Goal: Information Seeking & Learning: Learn about a topic

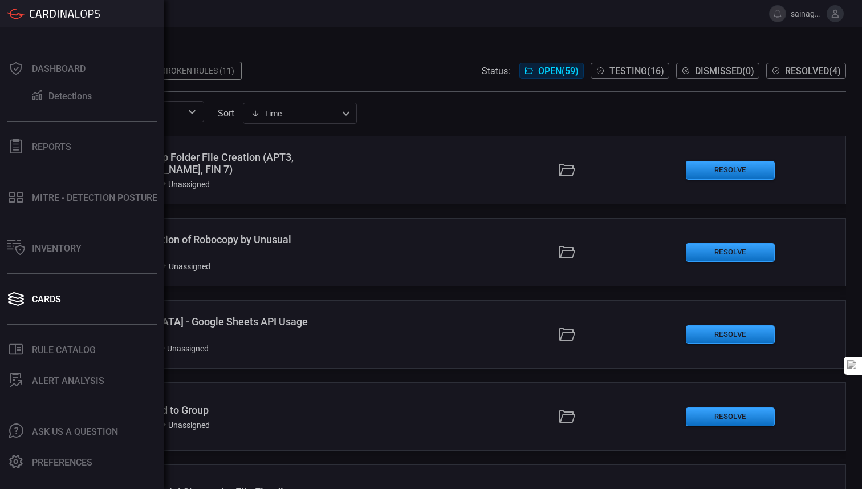
click at [28, 75] on button "Dashboard" at bounding box center [80, 68] width 160 height 27
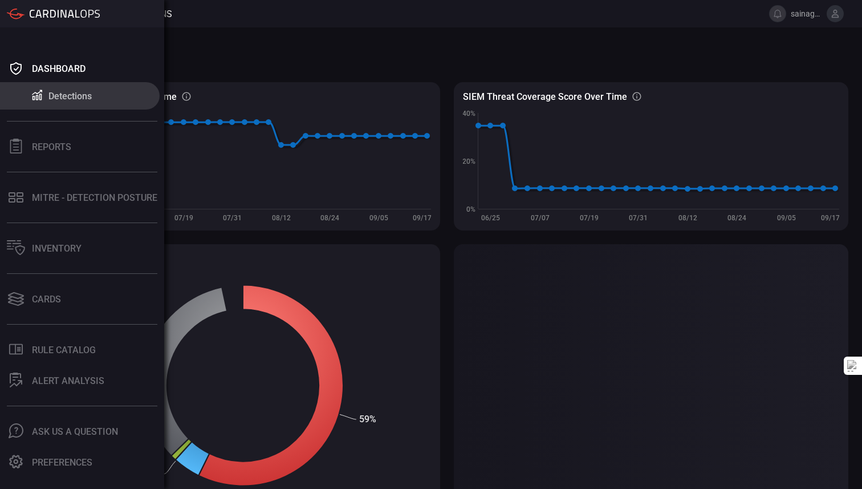
click at [40, 100] on icon at bounding box center [37, 95] width 14 height 12
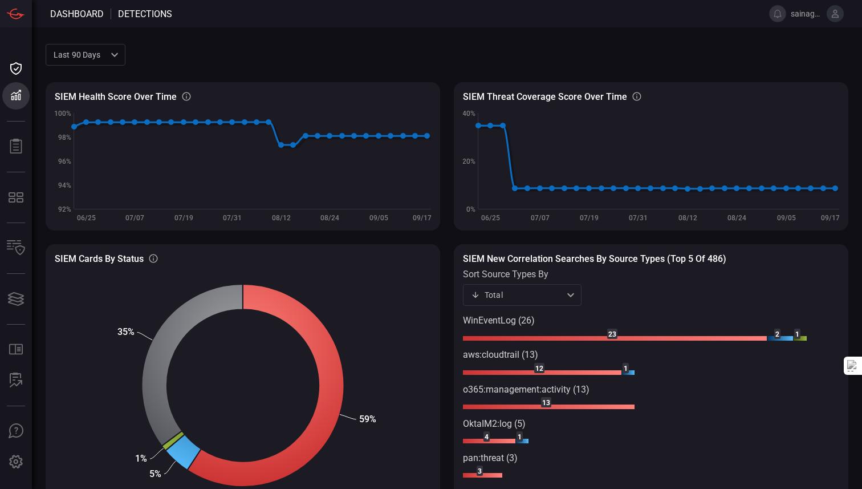
click at [237, 52] on span at bounding box center [486, 54] width 723 height 27
click at [215, 63] on span at bounding box center [486, 54] width 723 height 27
click at [517, 317] on text "WinEventLog (26)" at bounding box center [499, 320] width 72 height 11
drag, startPoint x: 786, startPoint y: 339, endPoint x: 723, endPoint y: 405, distance: 91.5
click at [723, 405] on icon "Created with Highcharts 10.3.2 1 2 1 1 23 12 13 4 3 WinEventLog (26) aws:cloudt…" at bounding box center [651, 408] width 376 height 186
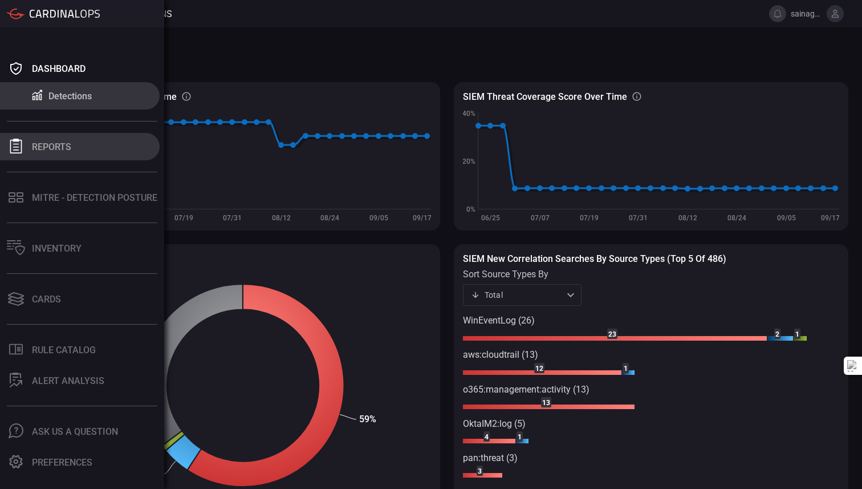
click at [35, 144] on div "Reports" at bounding box center [51, 146] width 39 height 11
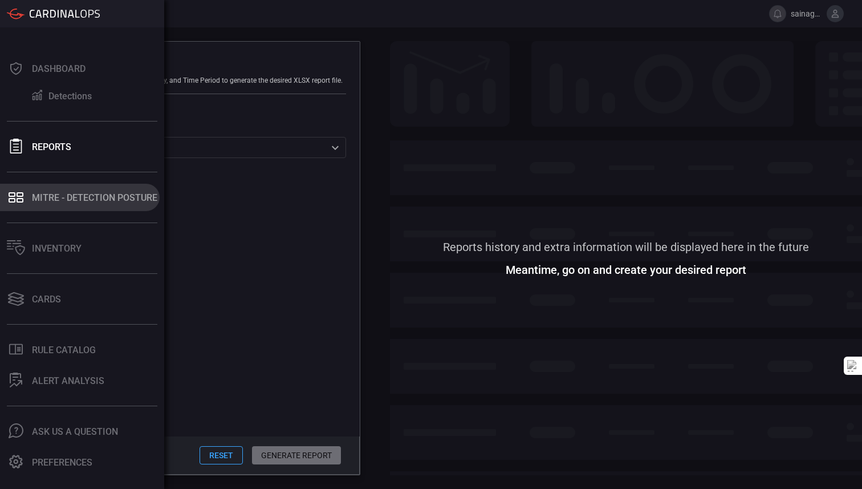
click at [17, 196] on icon at bounding box center [16, 197] width 18 height 16
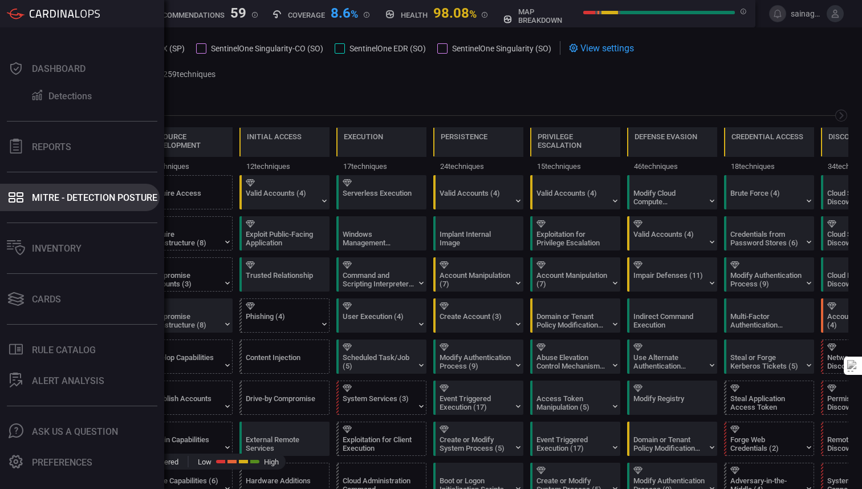
scroll to position [0, 149]
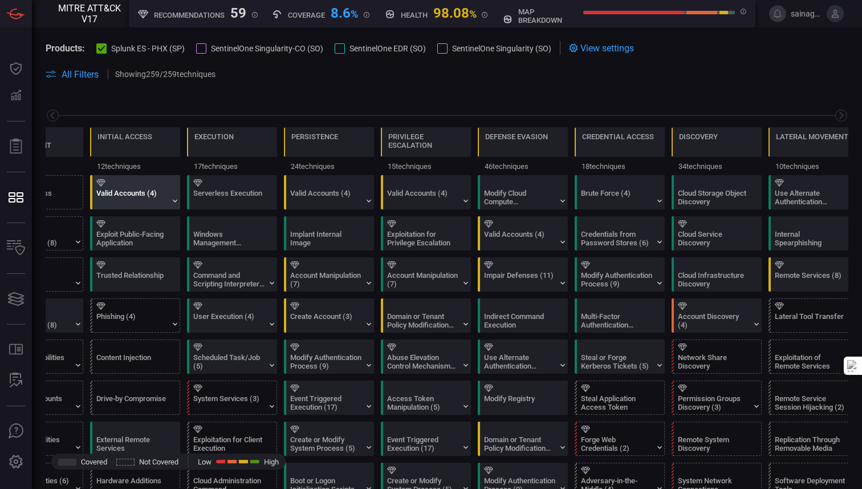
click at [147, 196] on div "Valid Accounts (4)" at bounding box center [131, 197] width 71 height 17
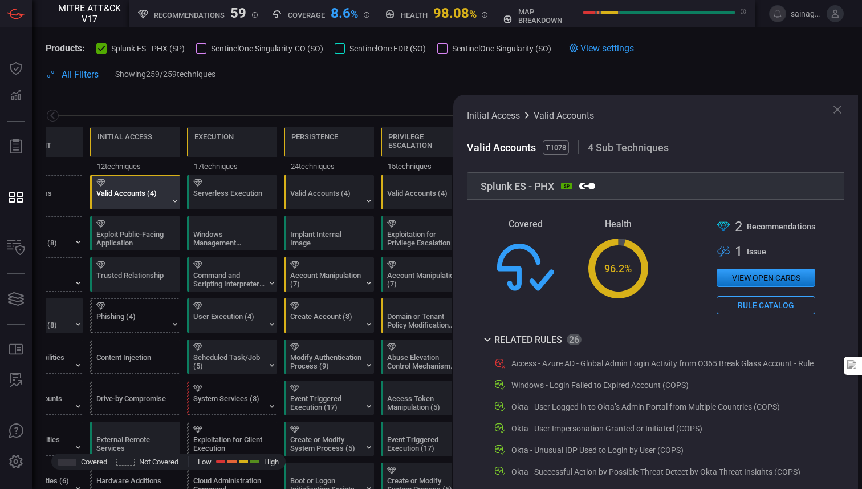
scroll to position [456, 1]
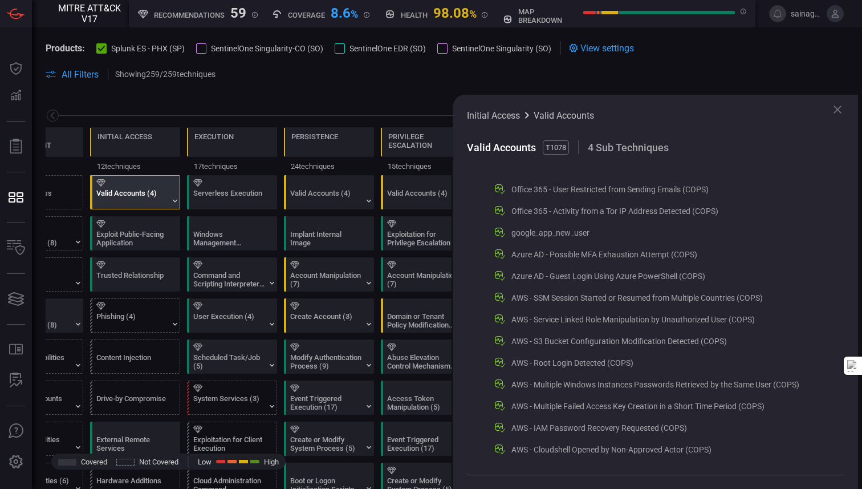
click at [567, 452] on div "AWS - Cloudshell Opened by Non-Approved Actor (COPS)" at bounding box center [611, 449] width 200 height 9
click at [496, 448] on icon at bounding box center [499, 448] width 8 height 8
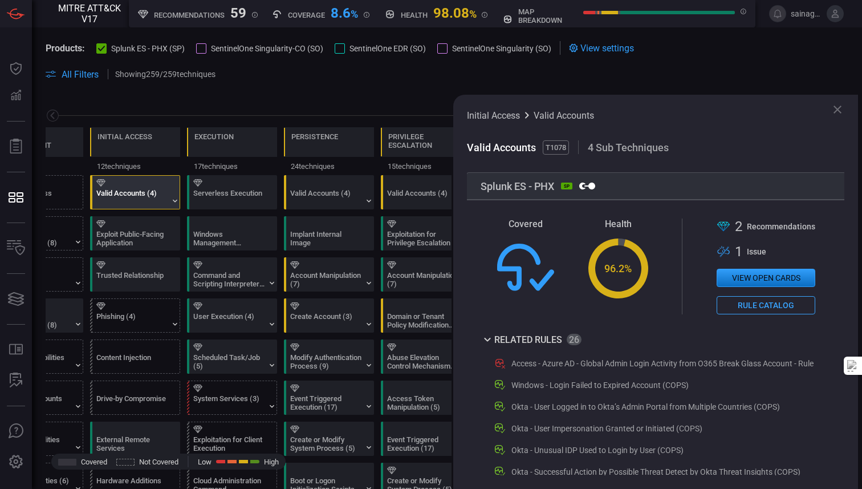
click at [810, 274] on button "View open cards" at bounding box center [766, 278] width 99 height 18
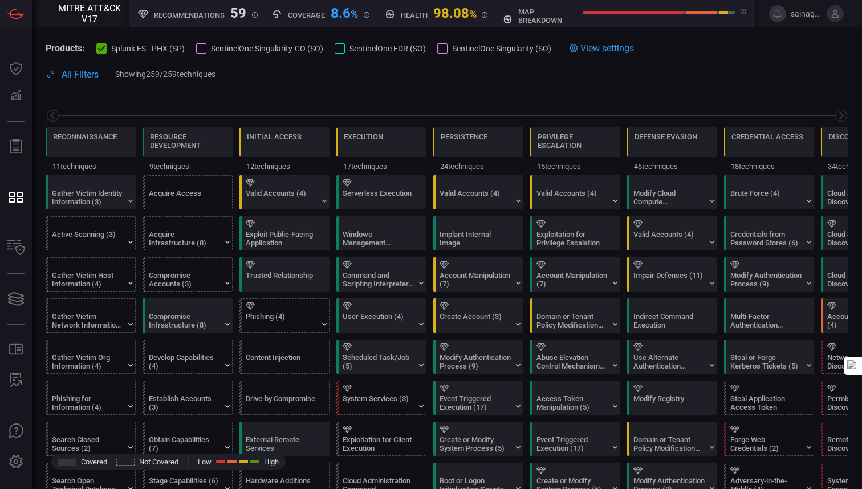
scroll to position [0, 149]
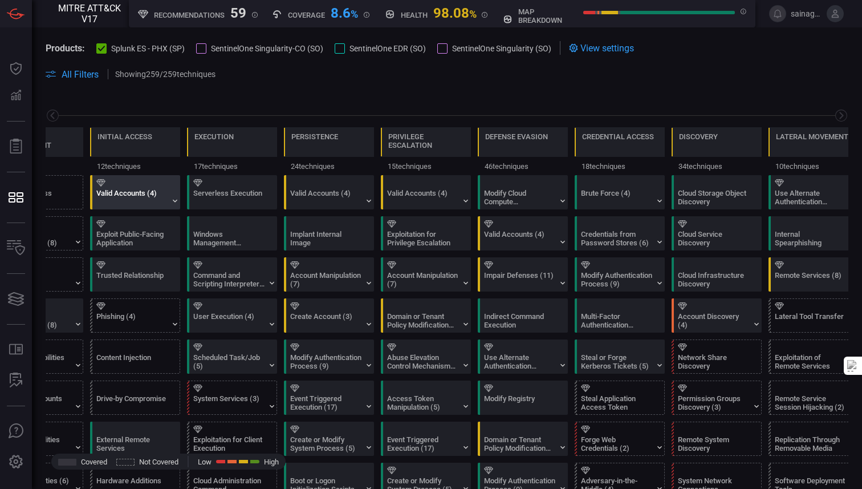
click at [128, 184] on div at bounding box center [137, 182] width 82 height 7
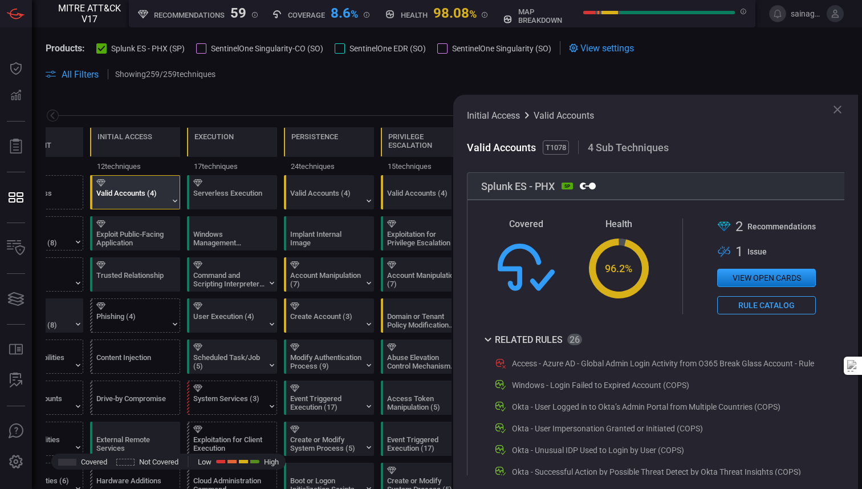
click at [758, 309] on button "Rule Catalog" at bounding box center [766, 305] width 99 height 18
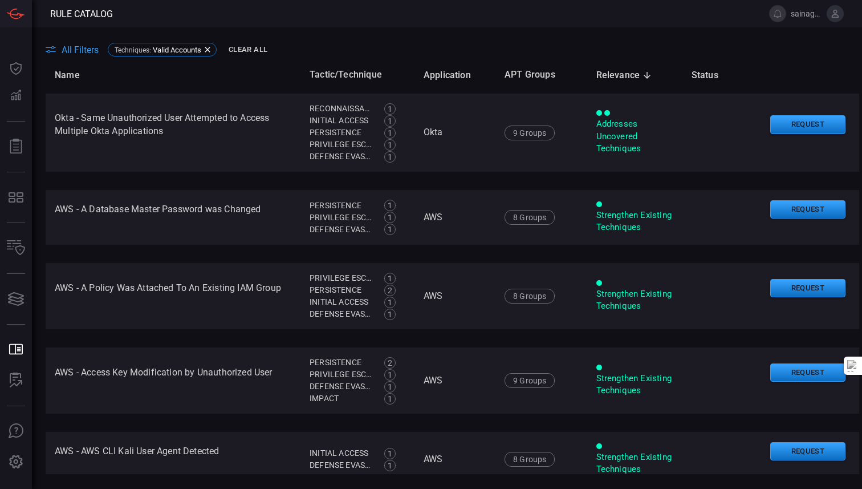
scroll to position [733, 0]
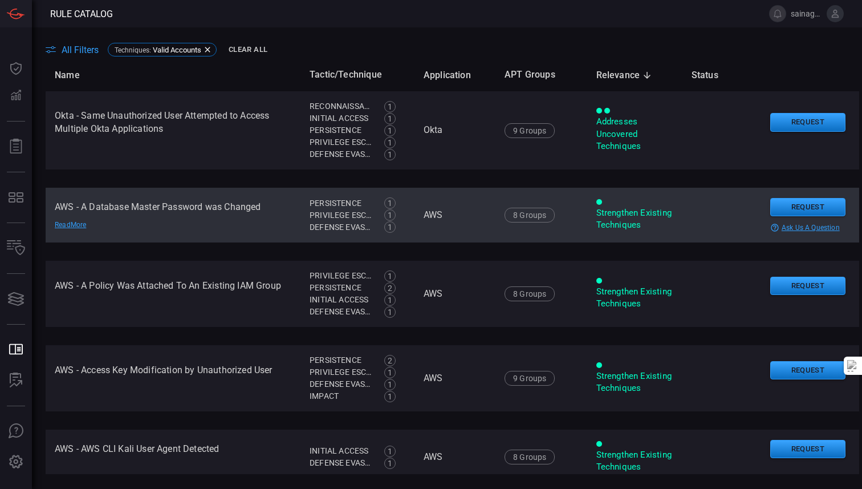
click at [206, 219] on td "AWS - A Database Master Password was Changed Read More" at bounding box center [173, 215] width 255 height 55
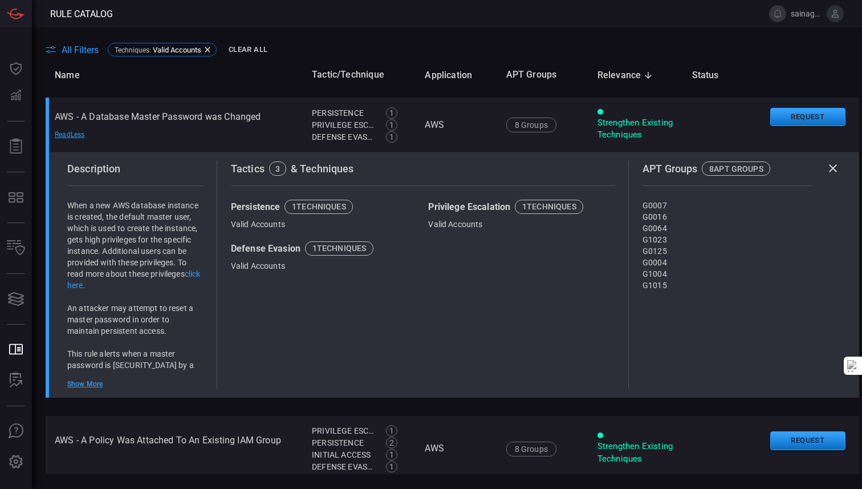
scroll to position [824, 0]
click at [91, 386] on div "Show More" at bounding box center [135, 382] width 136 height 9
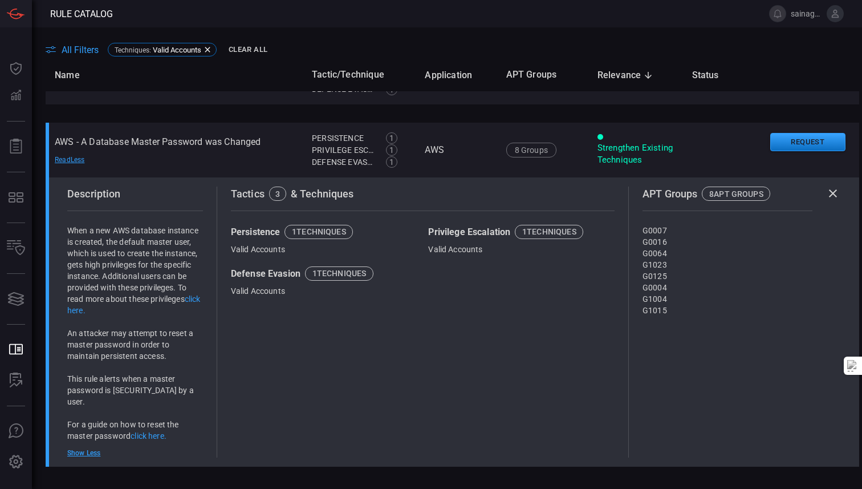
scroll to position [817, 0]
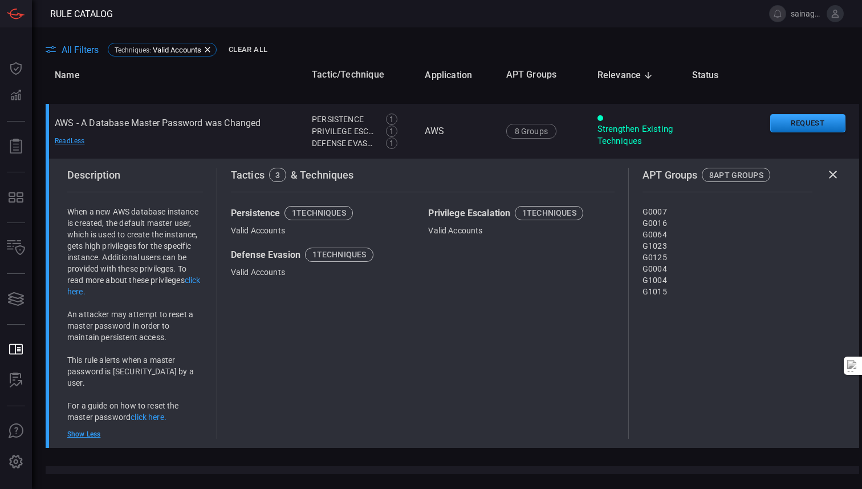
click at [87, 296] on p "When a new AWS database instance is created, the default master user, which is …" at bounding box center [135, 251] width 136 height 91
click at [87, 290] on link "click here." at bounding box center [133, 285] width 133 height 21
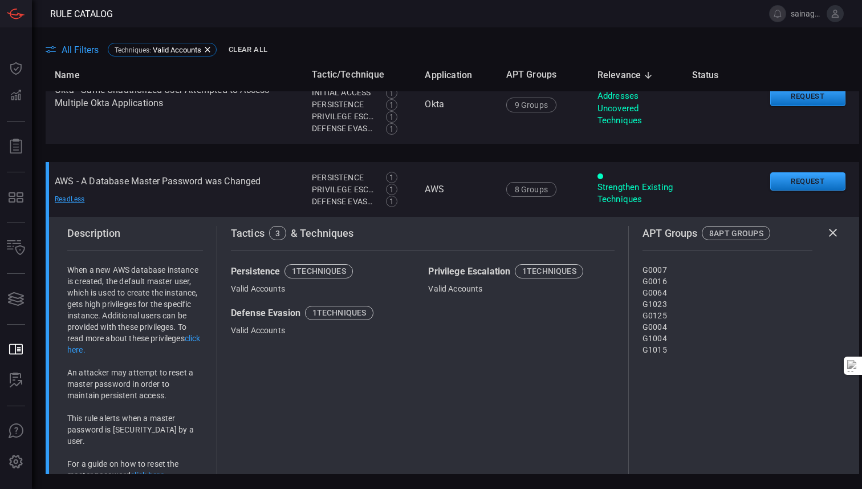
scroll to position [760, 0]
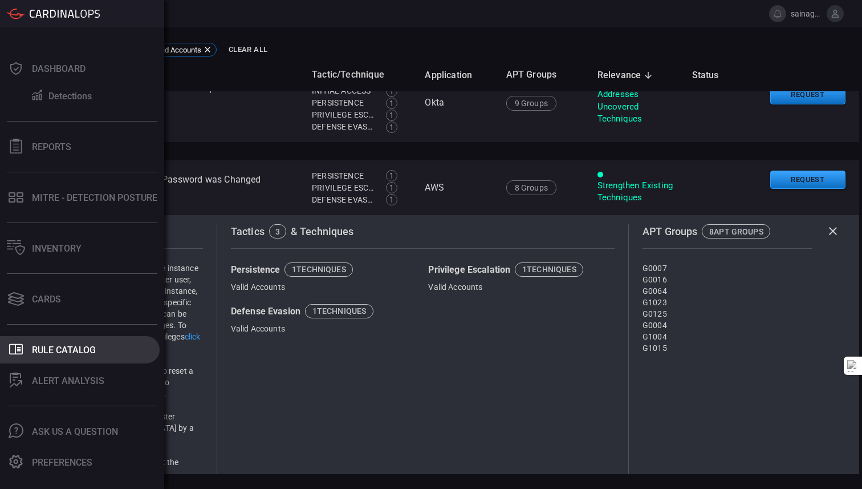
click at [68, 351] on div "Rule Catalog" at bounding box center [64, 349] width 64 height 11
click at [52, 349] on div "Rule Catalog" at bounding box center [64, 349] width 64 height 11
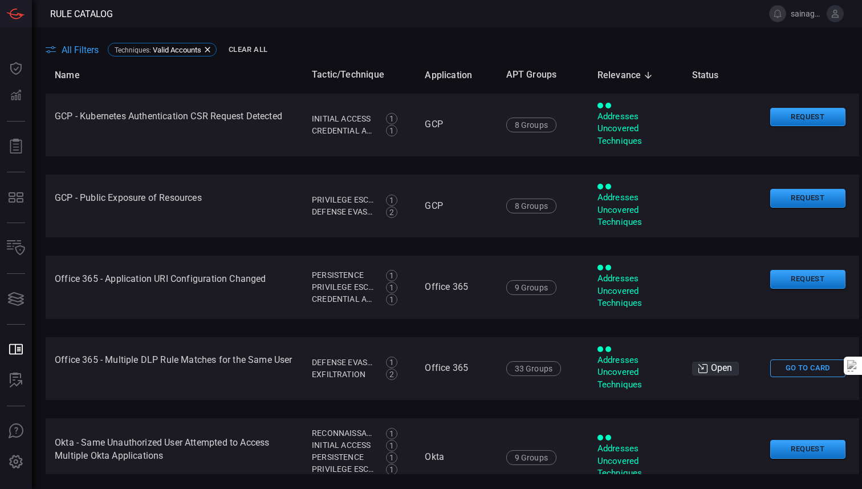
scroll to position [0, 0]
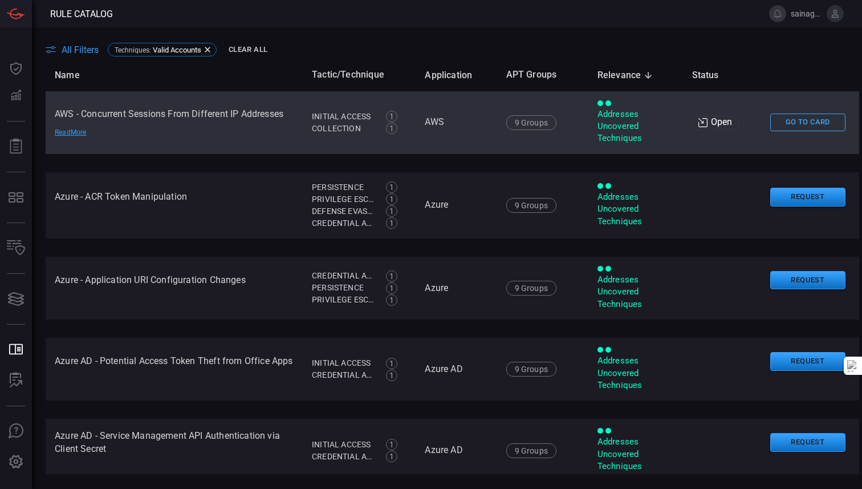
click at [99, 112] on td "AWS - Concurrent Sessions From Different IP Addresses Read More" at bounding box center [174, 122] width 257 height 63
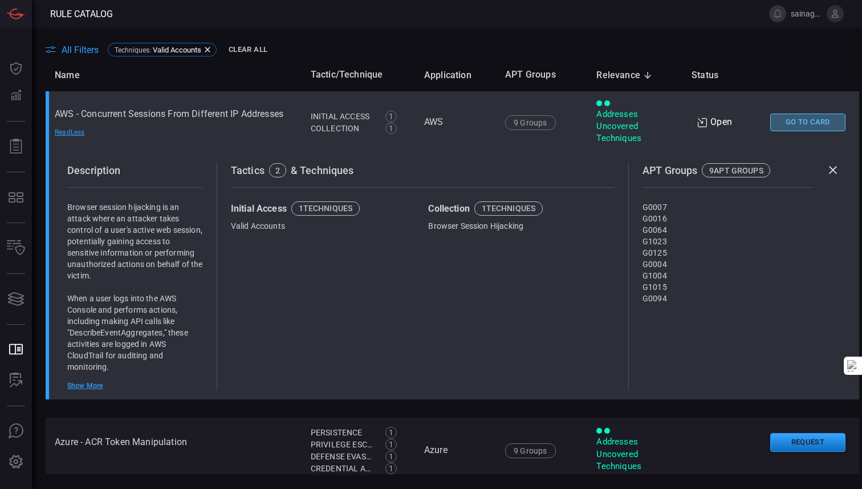
click at [792, 119] on button "Go To Card" at bounding box center [807, 122] width 75 height 18
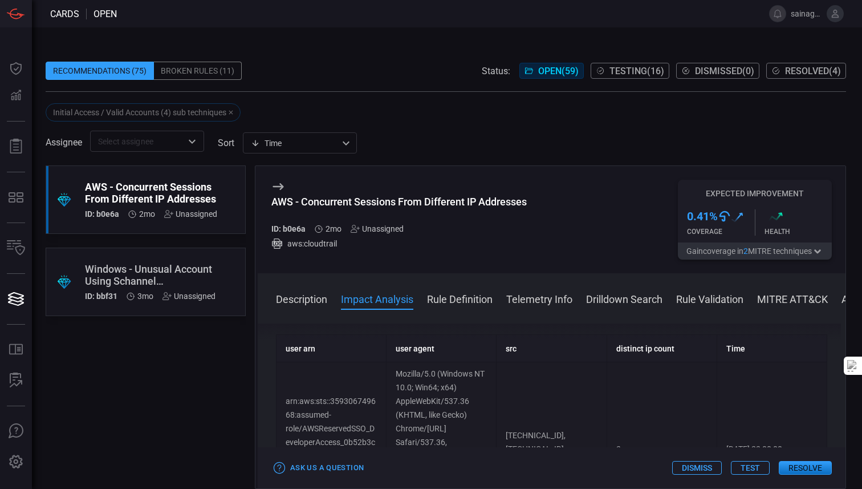
scroll to position [196, 0]
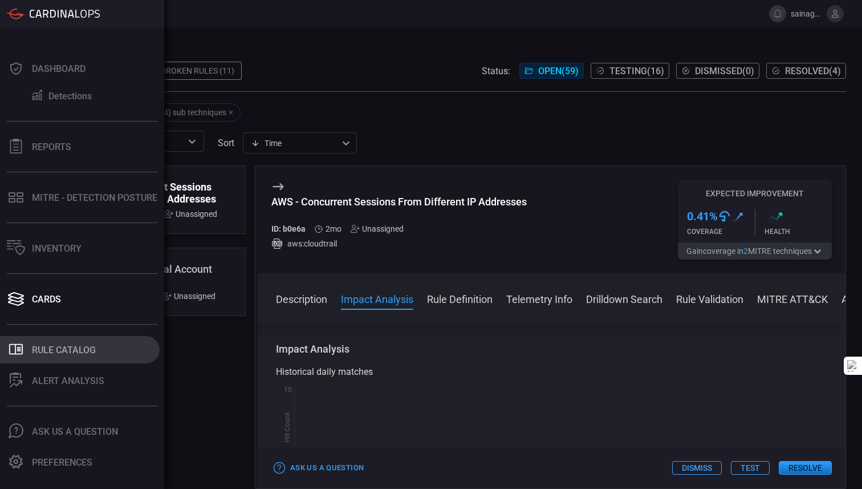
click at [32, 353] on div "Rule Catalog" at bounding box center [64, 349] width 64 height 11
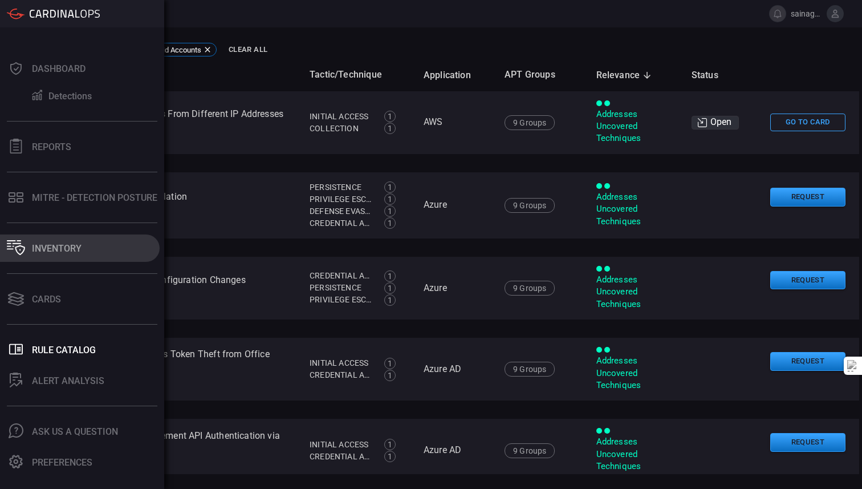
click at [26, 243] on button "Inventory" at bounding box center [80, 247] width 160 height 27
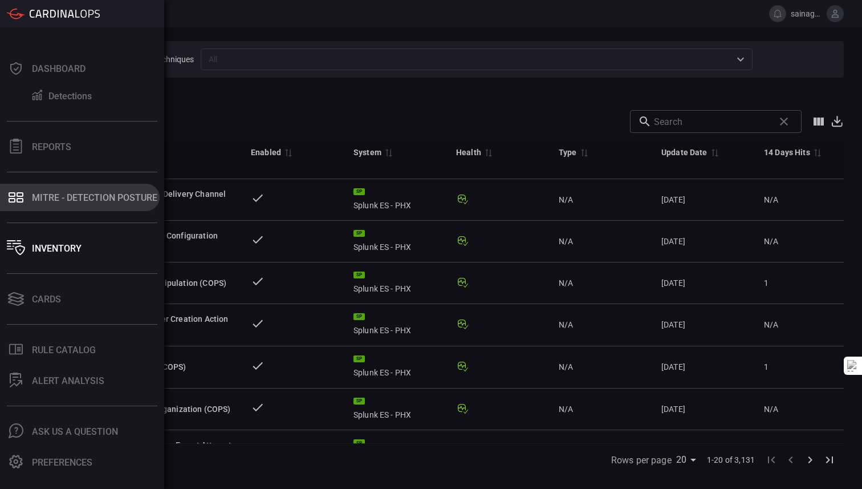
click at [53, 199] on div "MITRE - Detection Posture" at bounding box center [94, 197] width 125 height 11
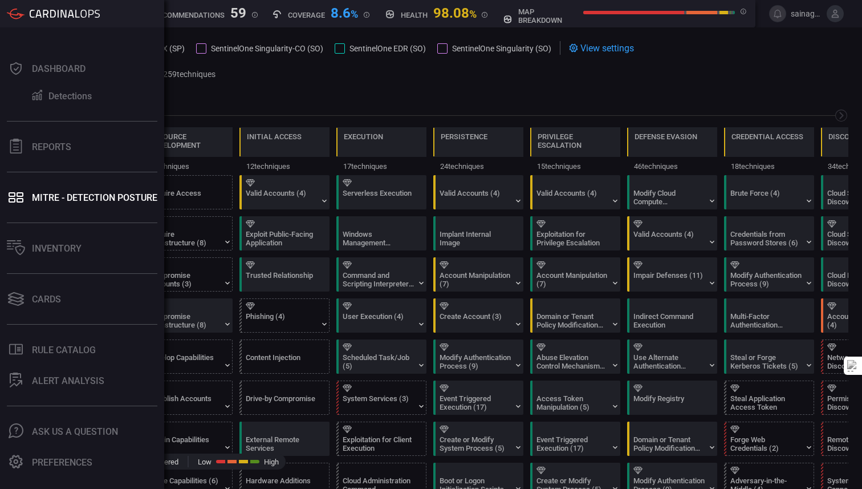
scroll to position [0, 149]
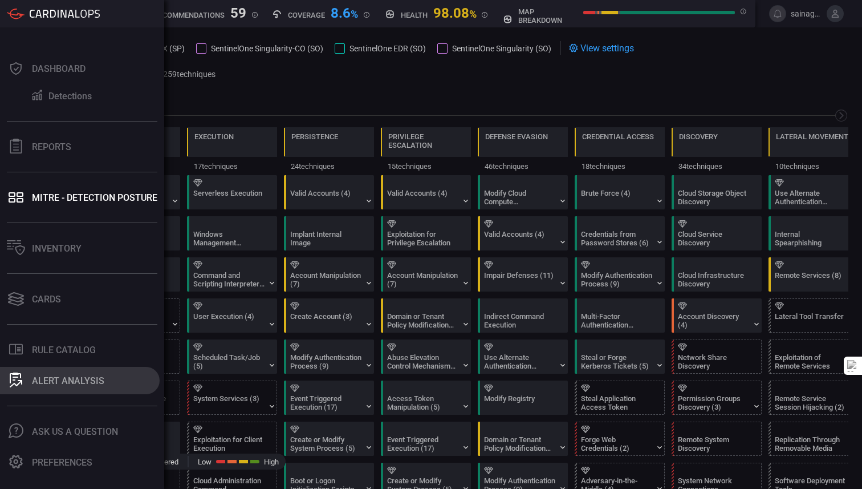
click at [10, 389] on button "ALERT ANALYSIS" at bounding box center [80, 380] width 160 height 27
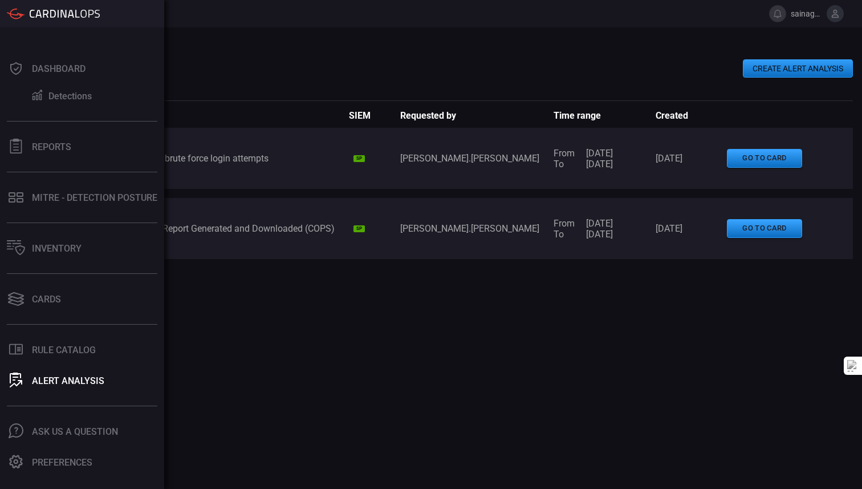
click at [22, 19] on div at bounding box center [82, 13] width 164 height 27
click at [38, 13] on icon at bounding box center [65, 14] width 70 height 8
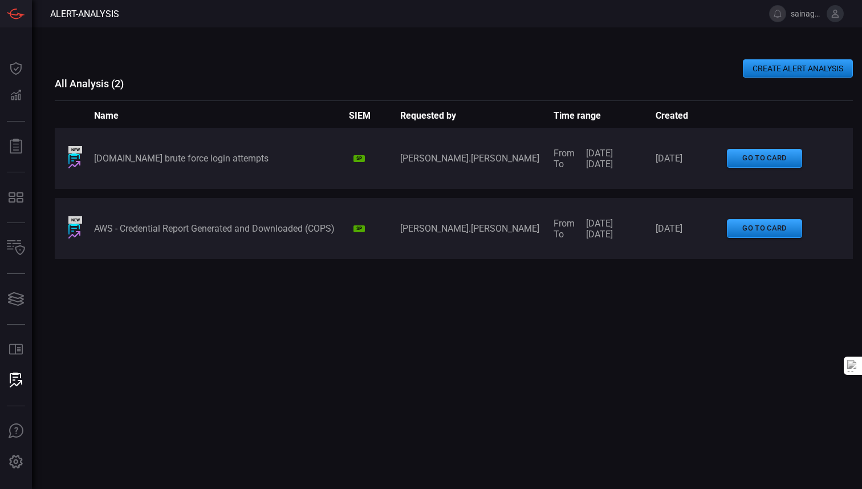
click at [201, 46] on div "CREATE ALERT ANALYSIS All Analysis ( 2 ) Name SIEM Requested by Time range Crea…" at bounding box center [454, 257] width 798 height 461
